Goal: Transaction & Acquisition: Purchase product/service

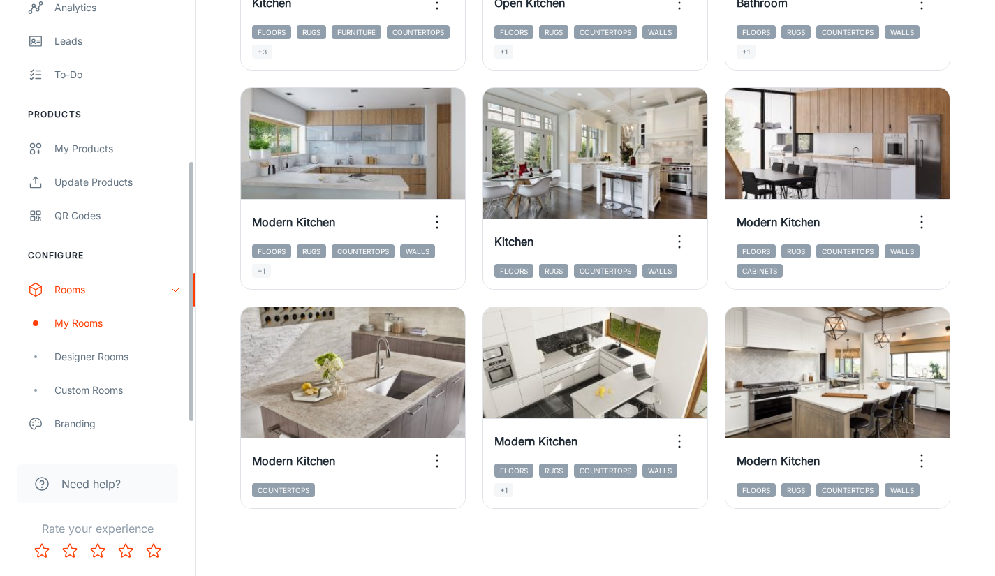
scroll to position [316, 0]
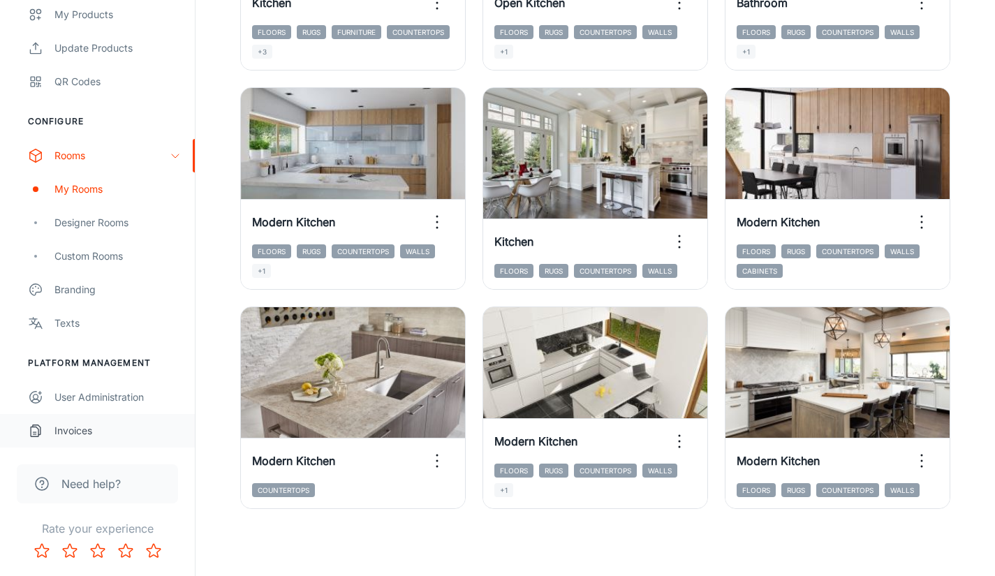
click at [73, 434] on div "Invoices" at bounding box center [117, 430] width 126 height 15
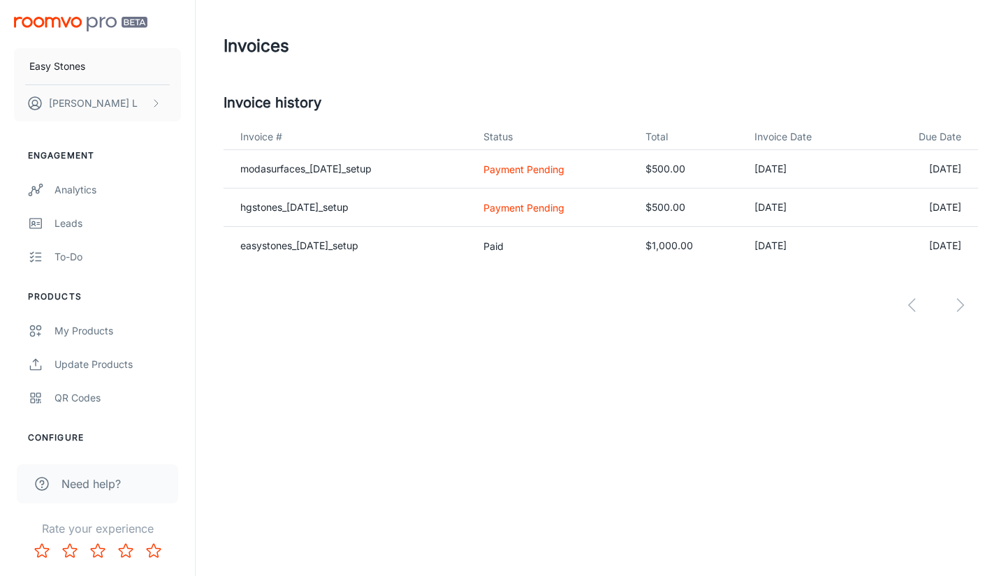
click at [482, 66] on header "Invoices" at bounding box center [601, 46] width 788 height 92
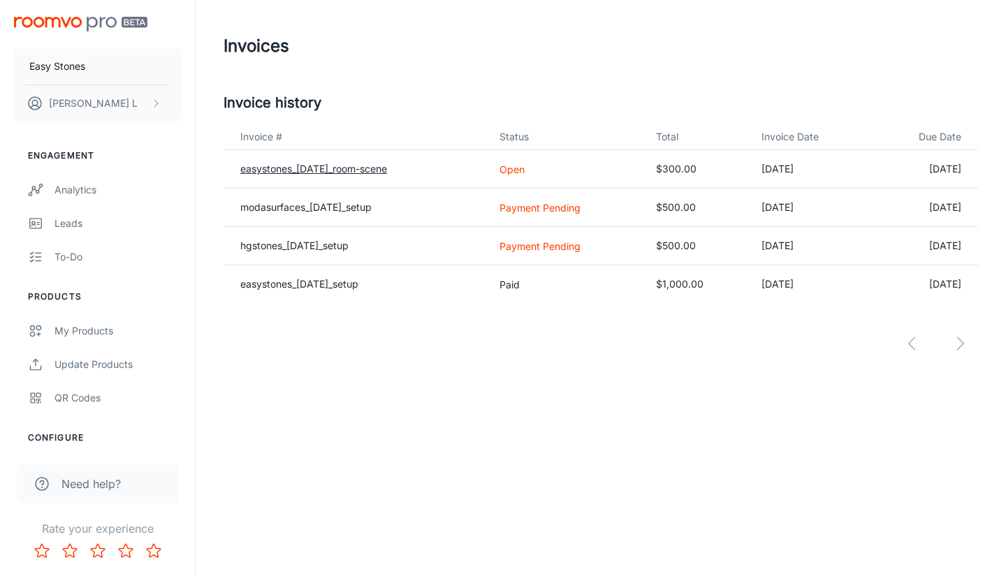
click at [387, 169] on link "easystones_[DATE]_room-scene" at bounding box center [313, 169] width 147 height 12
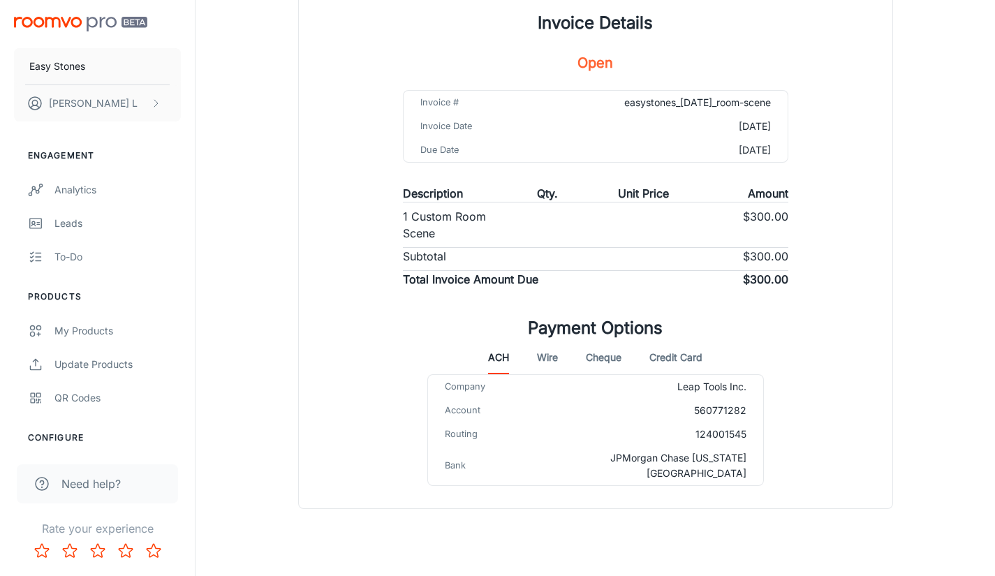
scroll to position [126, 0]
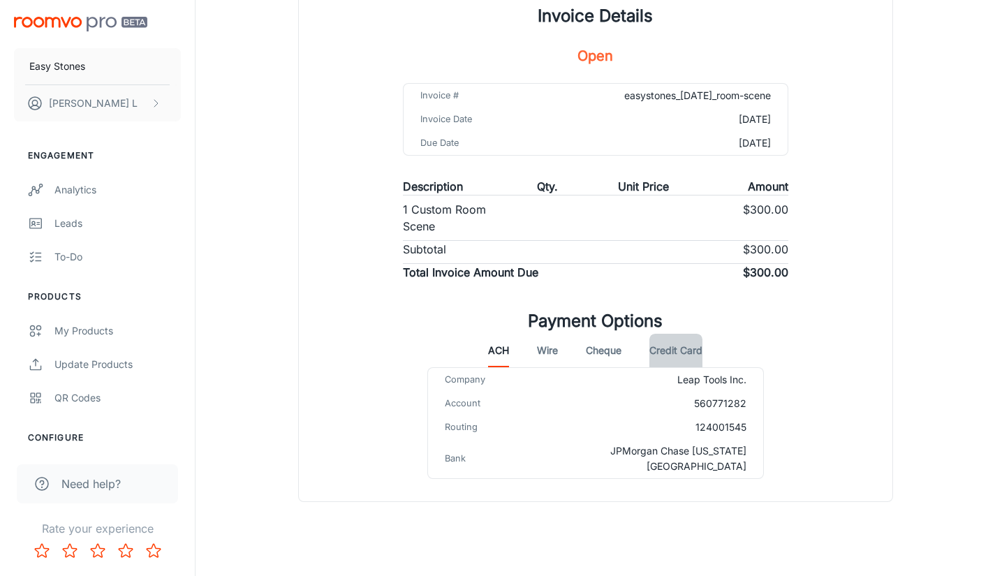
click at [671, 354] on button "Credit Card" at bounding box center [676, 351] width 53 height 34
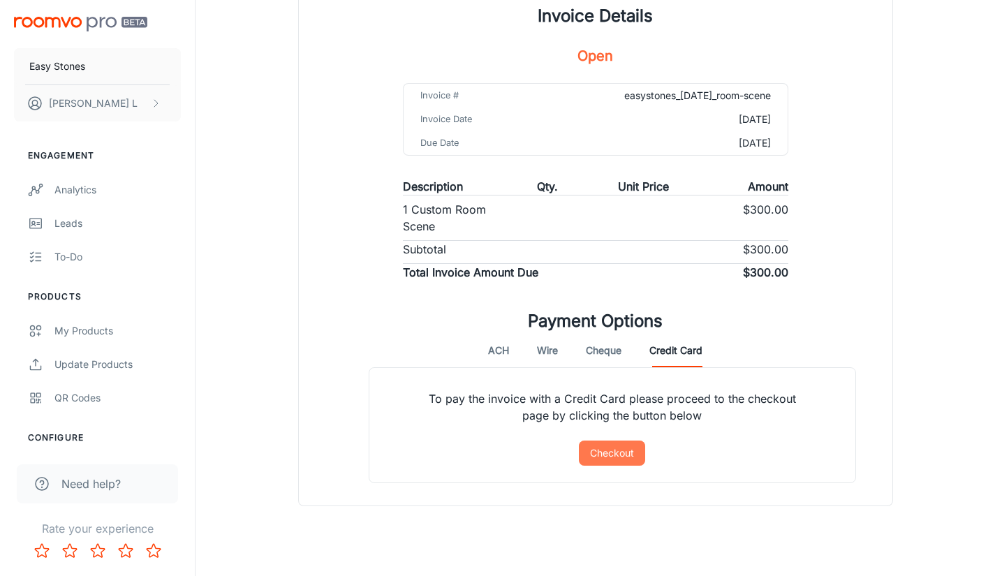
click at [604, 449] on button "Checkout" at bounding box center [612, 453] width 66 height 25
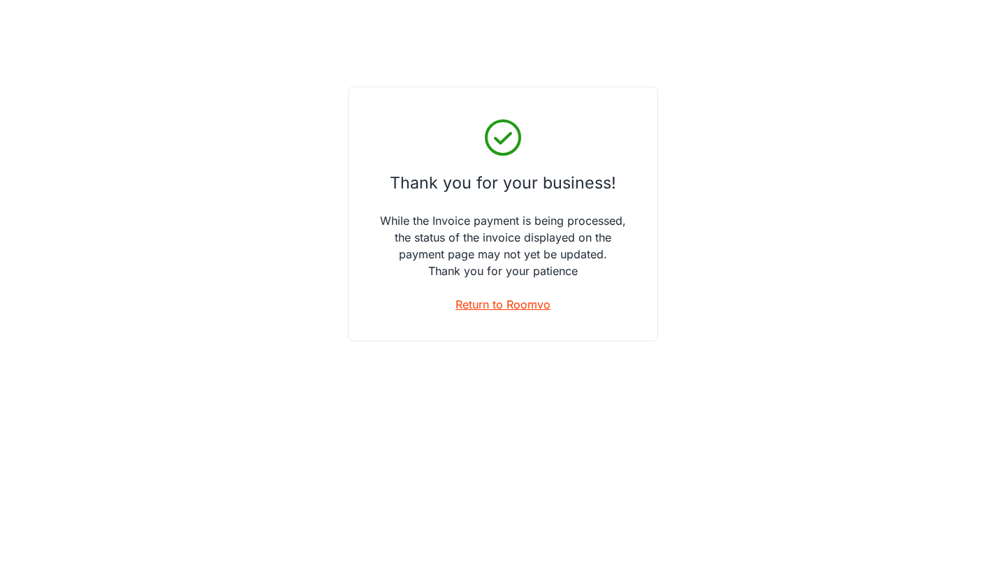
click at [475, 299] on link "Return to Roomvo" at bounding box center [502, 304] width 95 height 17
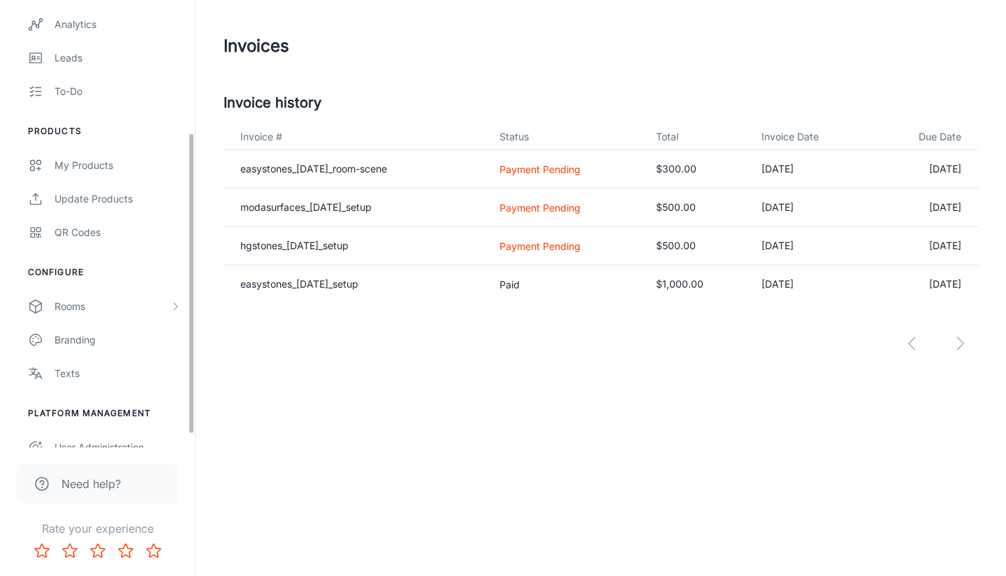
scroll to position [216, 0]
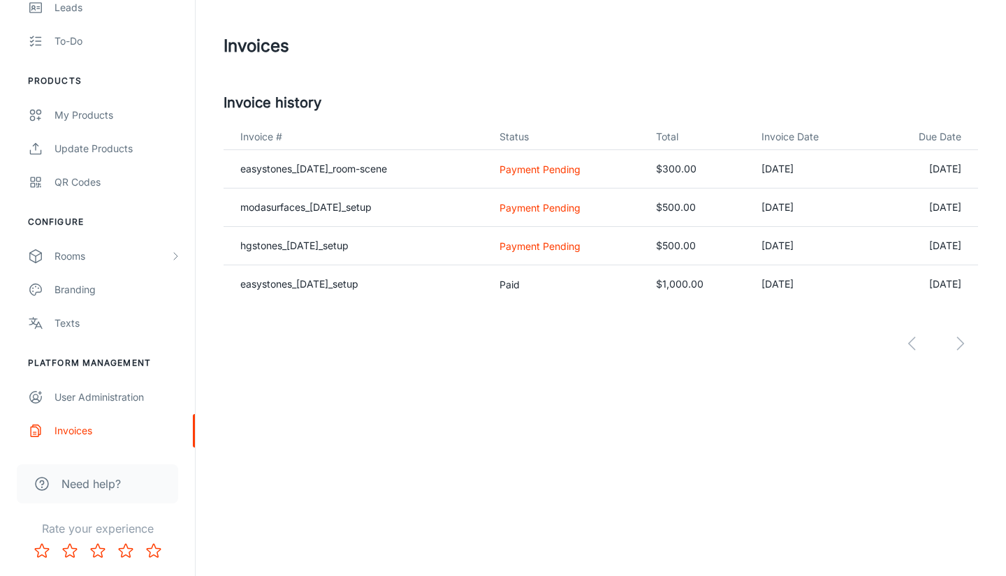
click at [615, 409] on div "Invoices Invoice history Invoice # Status Total Invoice Date Due Date easystone…" at bounding box center [601, 209] width 810 height 418
click at [615, 90] on header "Invoices" at bounding box center [601, 46] width 788 height 92
